Goal: Transaction & Acquisition: Purchase product/service

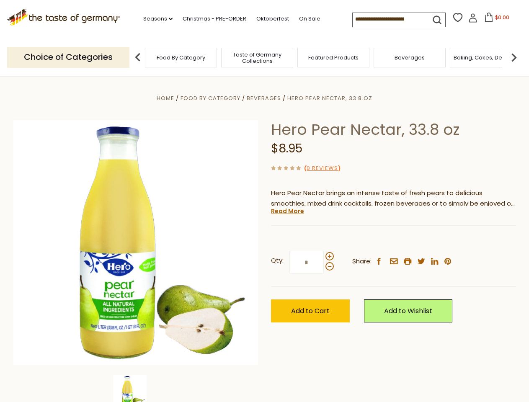
click at [264, 201] on div "Home Food By Category Beverages Hero Pear Nectar, 33.8 oz Hero Pear Nectar, 33.…" at bounding box center [265, 254] width 516 height 323
click at [155, 19] on link "Seasons dropdown_arrow" at bounding box center [157, 18] width 29 height 9
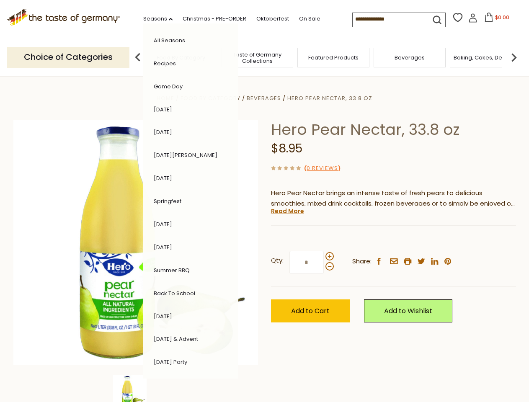
click at [495, 20] on span "$0.00" at bounding box center [502, 17] width 14 height 7
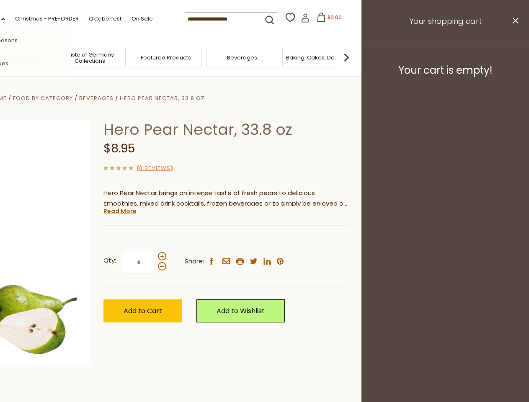
click at [138, 57] on div "Featured Products" at bounding box center [166, 58] width 72 height 20
click at [514, 57] on footer "Your cart is empty!" at bounding box center [446, 70] width 168 height 54
click at [264, 239] on div "Qty: * Share: facebook email printer twitter linkedin pinterest" at bounding box center [226, 262] width 245 height 49
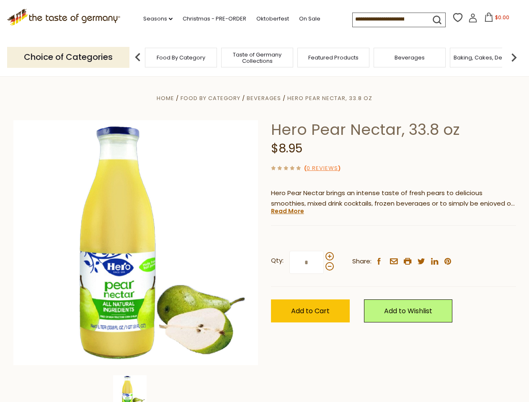
click at [136, 389] on div "Home Food By Category Beverages Hero Pear Nectar, 33.8 oz Hero Pear Nectar, 33.…" at bounding box center [265, 254] width 516 height 323
click at [136, 389] on img at bounding box center [130, 393] width 34 height 34
click at [287, 211] on link "Read More" at bounding box center [287, 211] width 33 height 8
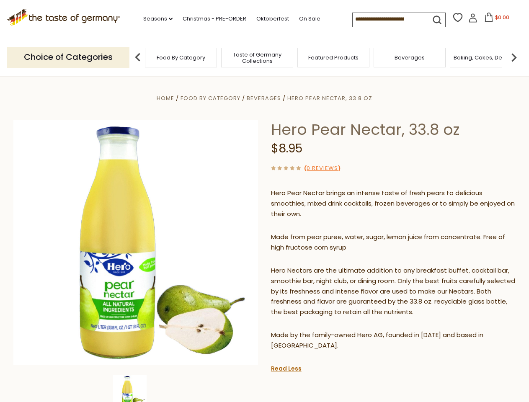
click at [329, 266] on p "Hero Nectars are the ultimate addition to any breakfast buffet, cocktail bar, s…" at bounding box center [393, 292] width 245 height 52
